Goal: Task Accomplishment & Management: Manage account settings

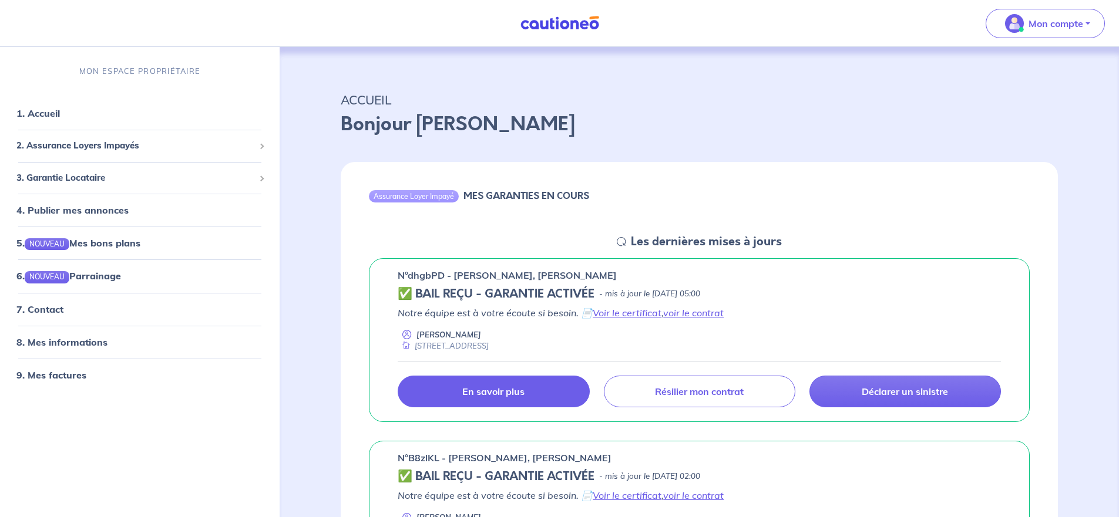
click at [492, 394] on p "En savoir plus" at bounding box center [493, 392] width 62 height 12
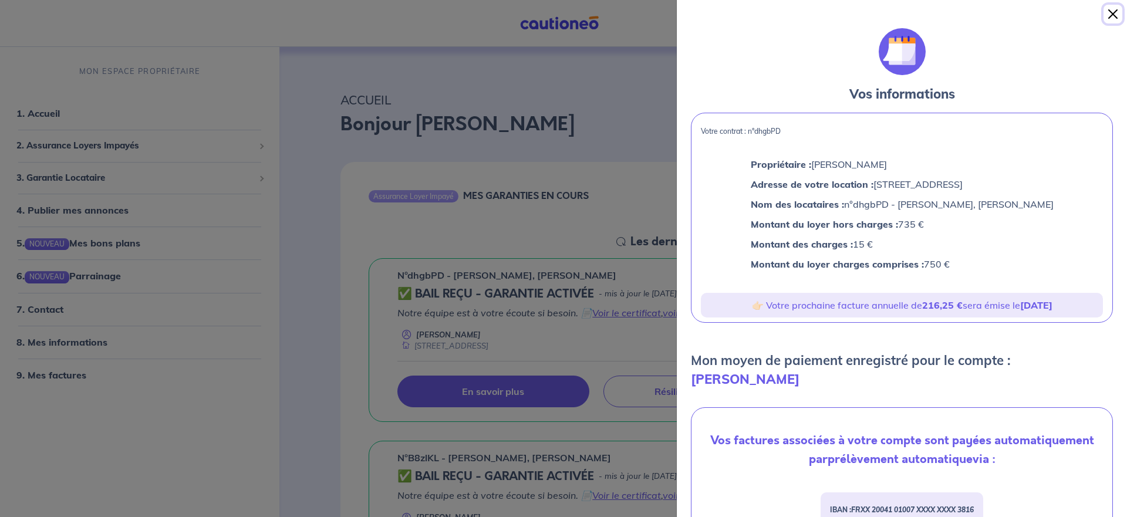
click at [1112, 11] on button "Close" at bounding box center [1113, 14] width 19 height 19
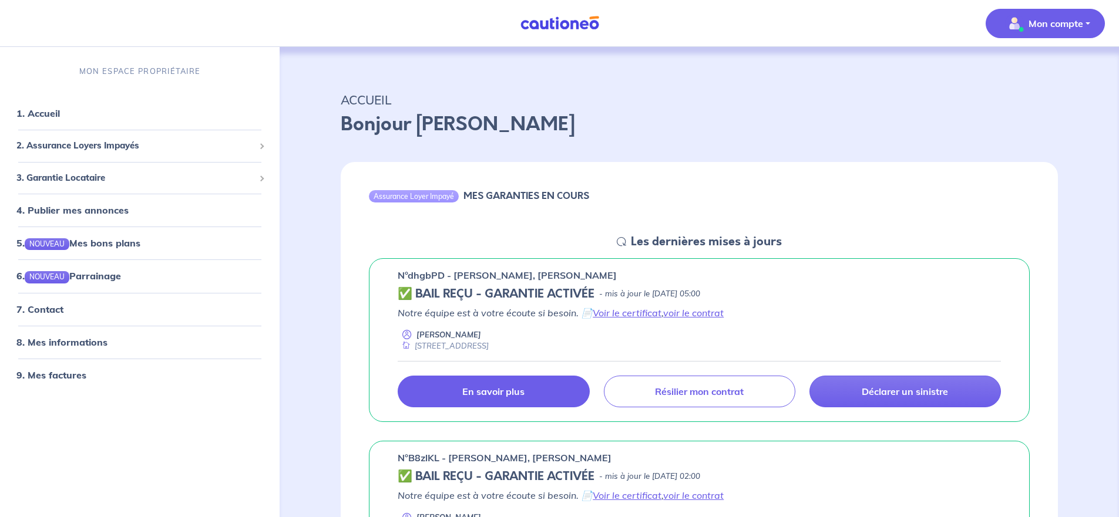
click at [1059, 22] on p "Mon compte" at bounding box center [1055, 23] width 55 height 14
click at [1036, 73] on link "Mes informations" at bounding box center [1033, 72] width 95 height 19
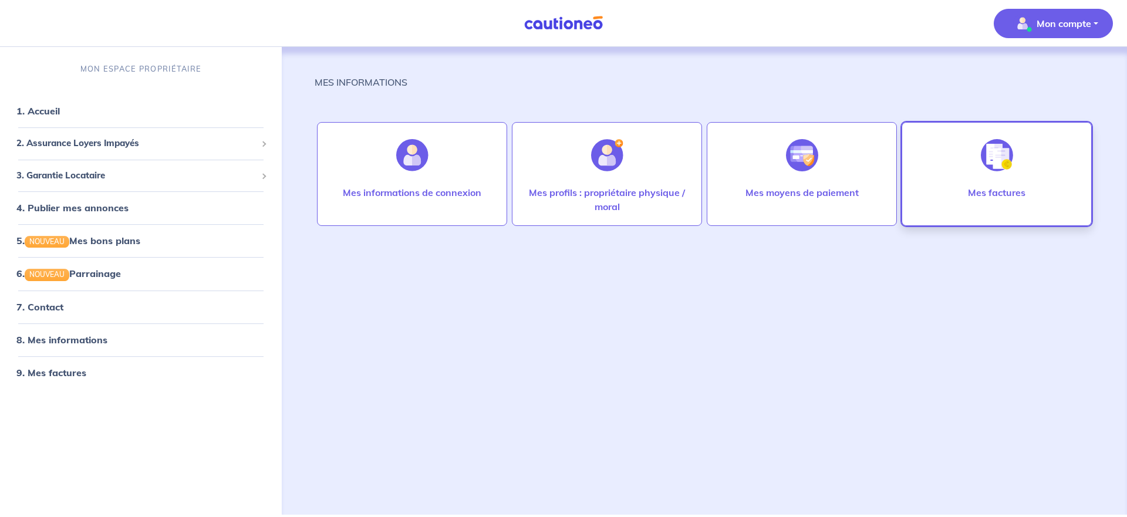
click at [989, 153] on img at bounding box center [997, 155] width 32 height 32
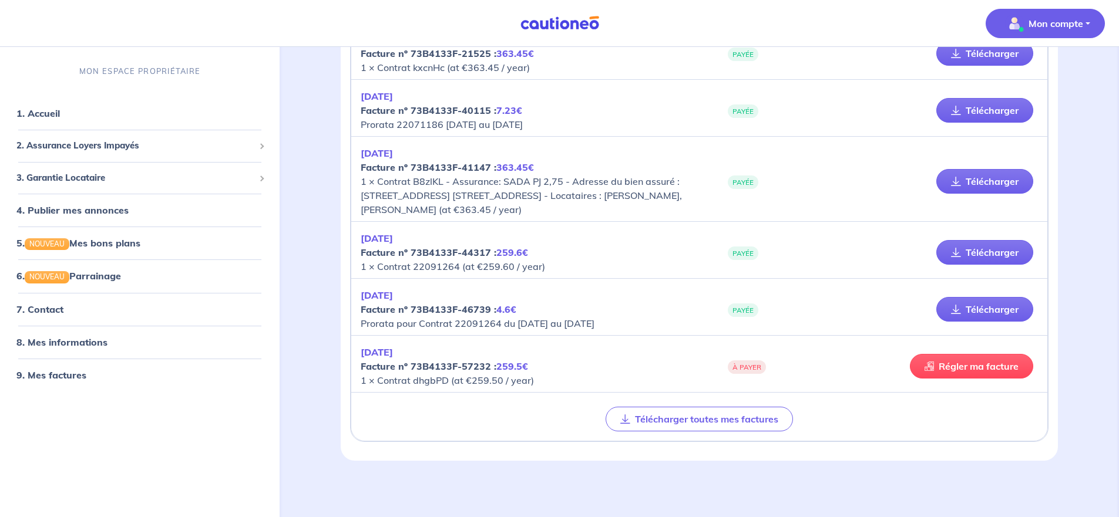
scroll to position [992, 0]
click at [968, 365] on link "Régler ma facture" at bounding box center [971, 366] width 123 height 25
click at [1059, 18] on p "Mon compte" at bounding box center [1055, 23] width 55 height 14
click at [1018, 100] on link "Me déconnecter" at bounding box center [1033, 101] width 95 height 19
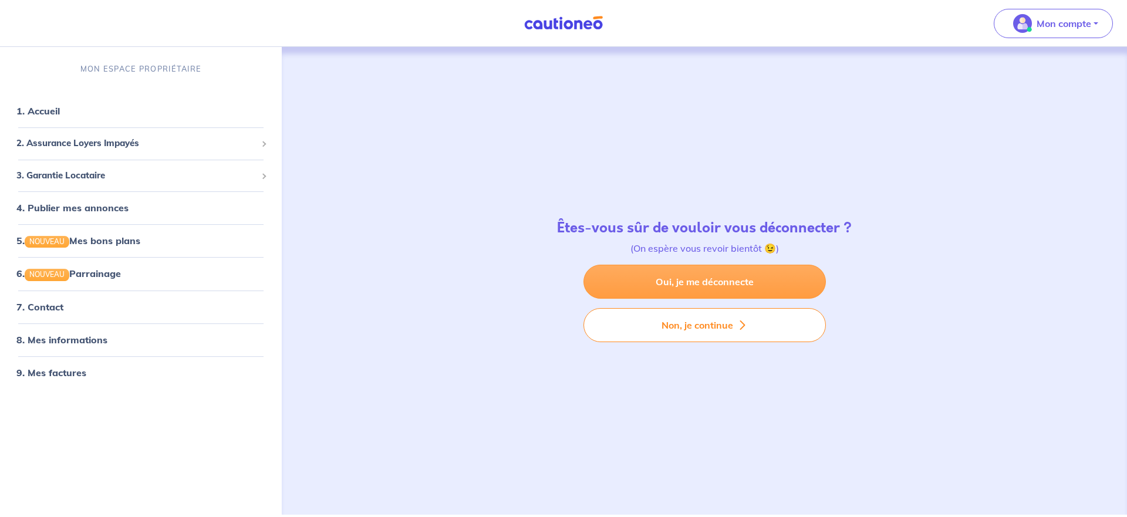
click at [699, 280] on link "Oui, je me déconnecte" at bounding box center [705, 282] width 243 height 34
